Goal: Task Accomplishment & Management: Use online tool/utility

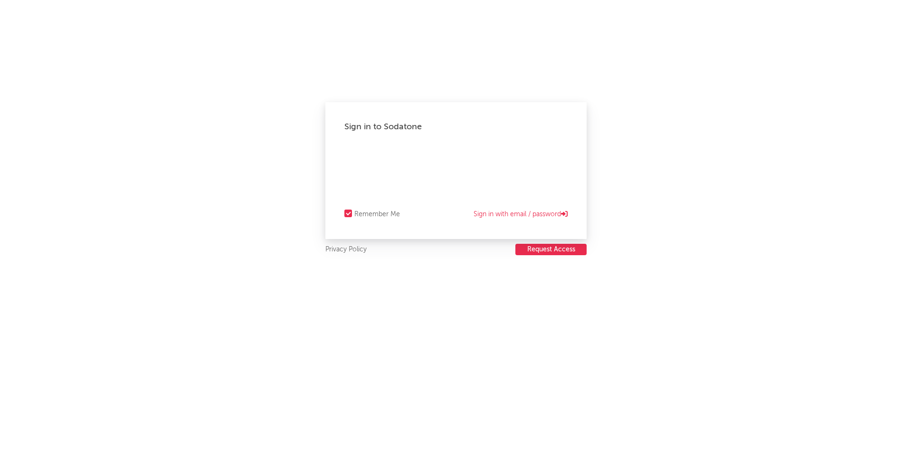
select select "tech"
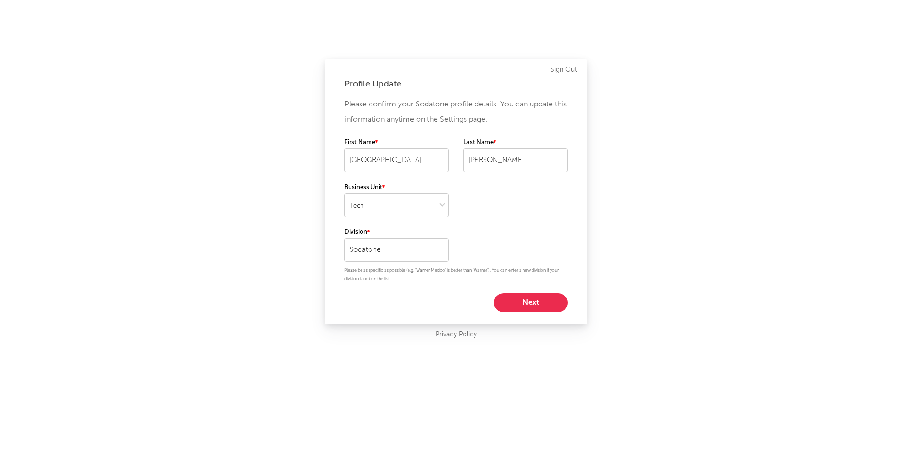
click at [520, 298] on button "Next" at bounding box center [531, 302] width 74 height 19
select select "exec"
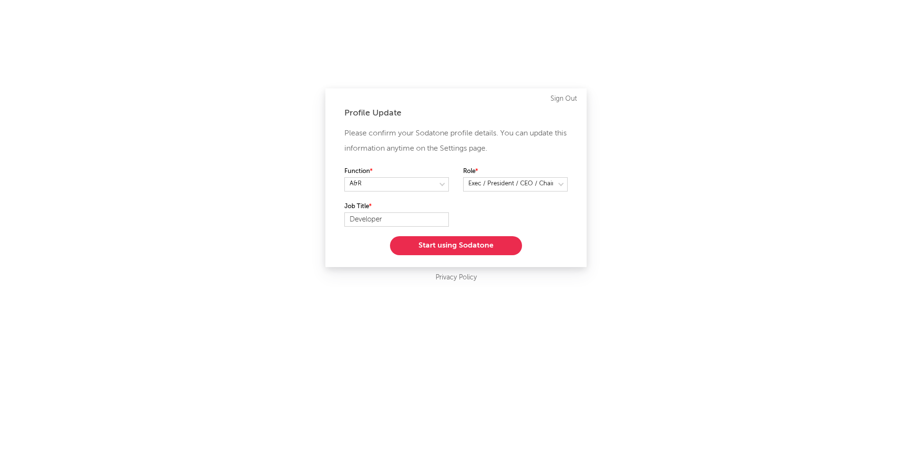
click at [403, 252] on button "Start using Sodatone" at bounding box center [456, 245] width 132 height 19
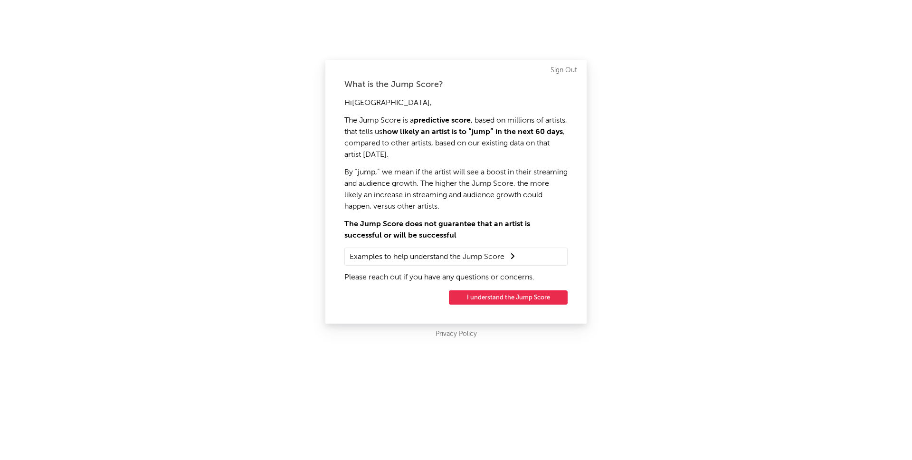
click at [475, 294] on button "I understand the Jump Score" at bounding box center [508, 297] width 119 height 14
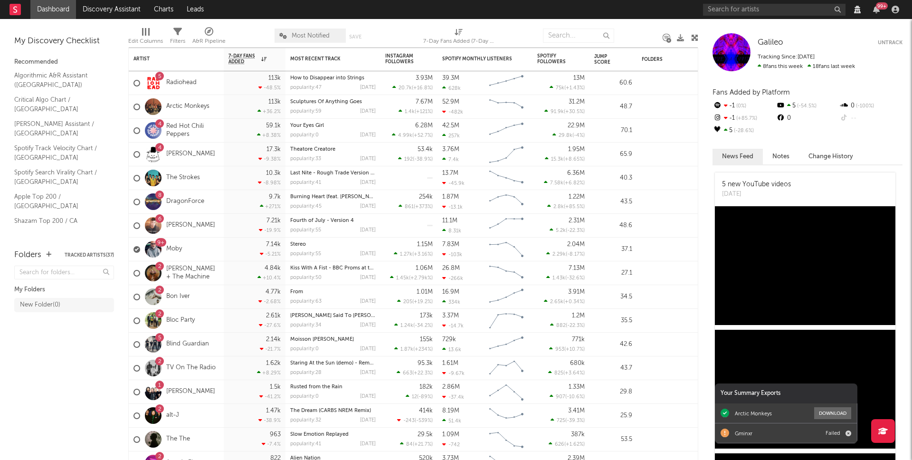
click at [623, 14] on nav "Dashboard Discovery Assistant Charts Leads 99 +" at bounding box center [456, 9] width 912 height 19
click at [901, 14] on div "99 +" at bounding box center [802, 9] width 199 height 19
click at [897, 12] on icon "button" at bounding box center [896, 10] width 8 height 8
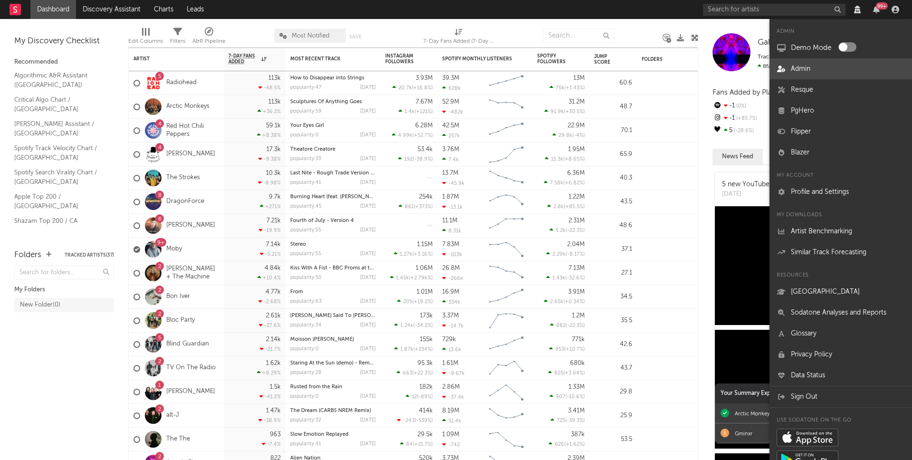
click at [843, 65] on link "Admin" at bounding box center [840, 68] width 142 height 21
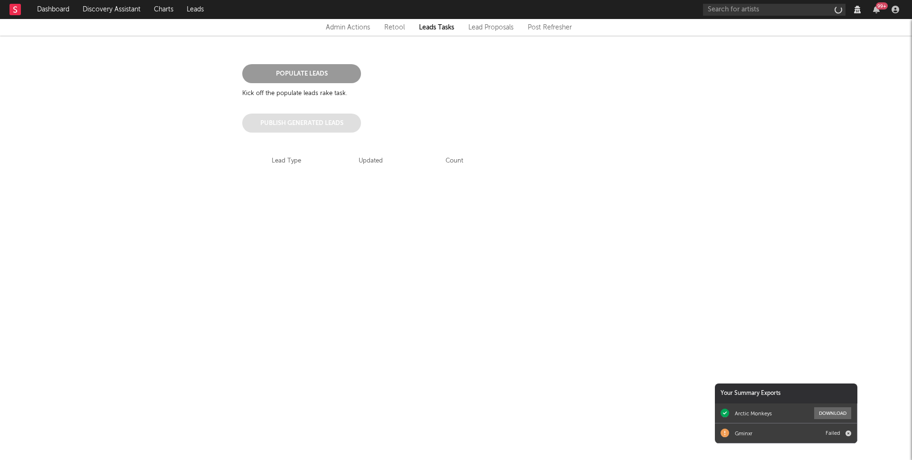
click at [129, 119] on div "Populate Leads Kick off the populate leads rake task. Publish Generated Leads L…" at bounding box center [456, 129] width 912 height 187
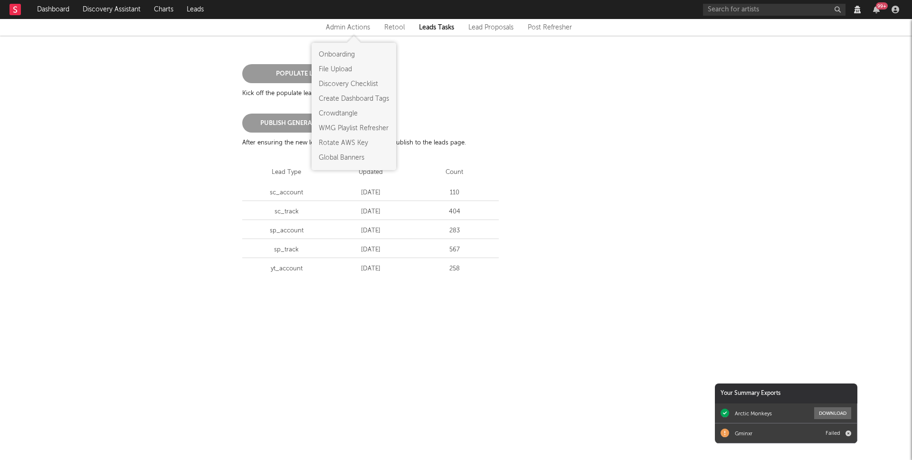
click at [354, 31] on div "Admin Actions" at bounding box center [348, 27] width 44 height 11
click at [337, 145] on link "Rotate AWS Key" at bounding box center [354, 143] width 70 height 10
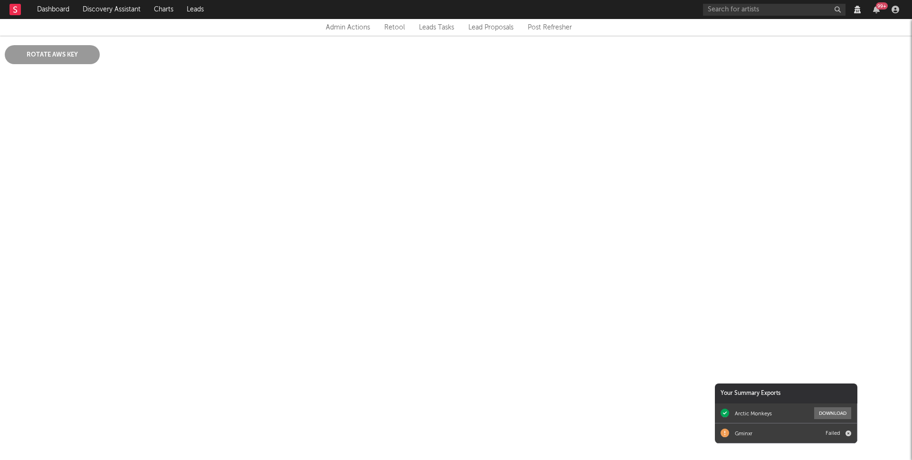
click at [101, 93] on html "Dashboard Discovery Assistant Charts Leads 99 + Notifications Settings Mark all…" at bounding box center [456, 46] width 912 height 93
click at [62, 54] on button "Rotate AWS Key" at bounding box center [52, 54] width 95 height 19
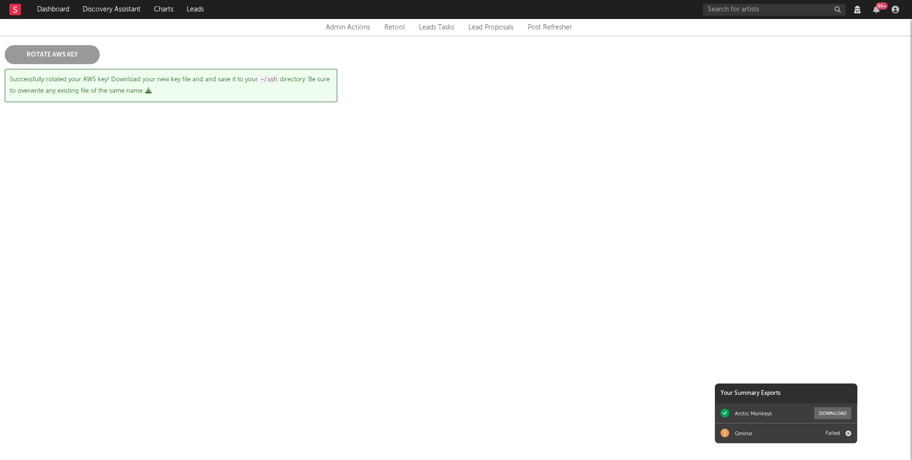
click at [185, 93] on div "Successfully rotated your AWS key! Download your new key file and and save it t…" at bounding box center [171, 85] width 332 height 33
click at [149, 92] on icon "button" at bounding box center [148, 90] width 6 height 6
